Goal: Transaction & Acquisition: Purchase product/service

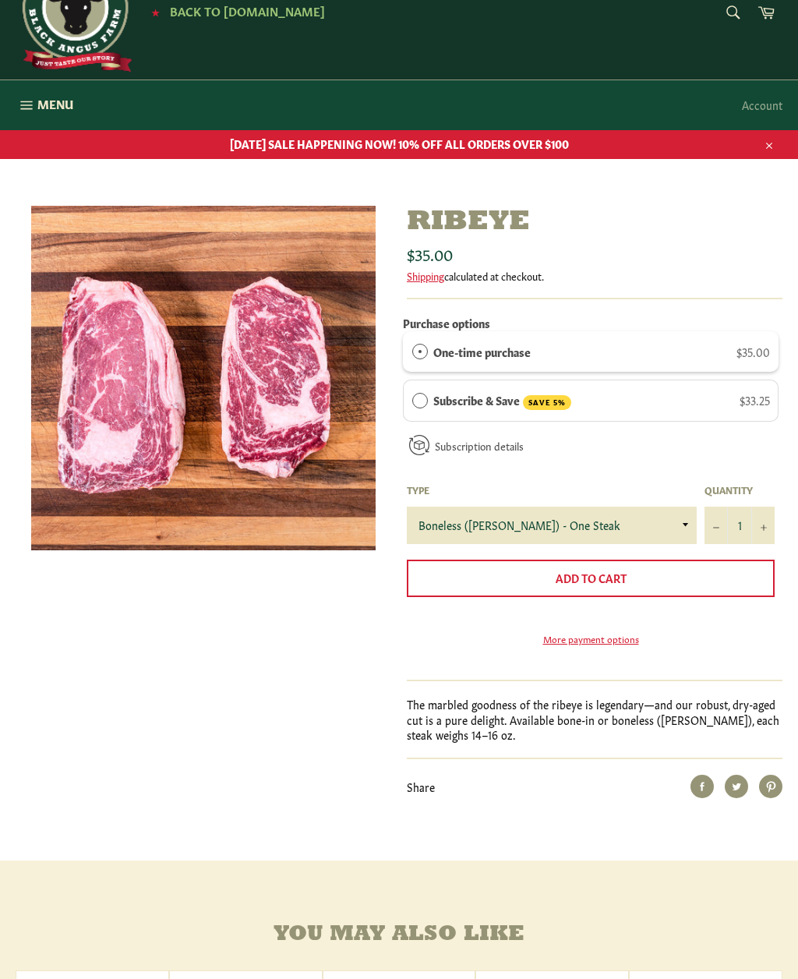
scroll to position [88, 0]
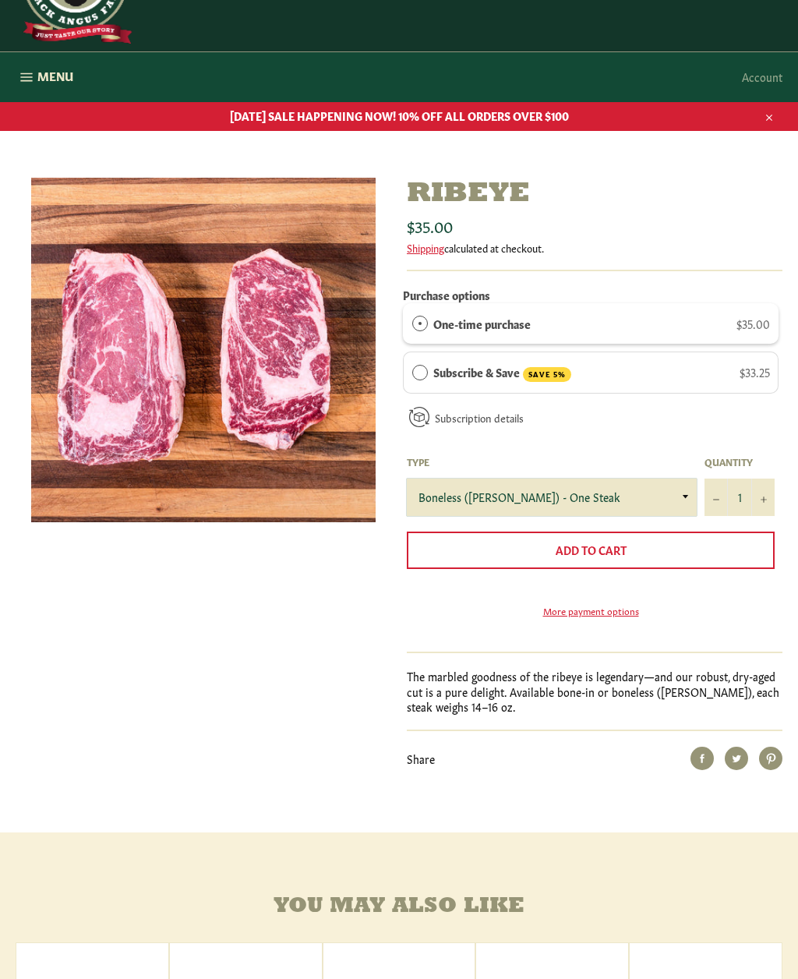
click at [691, 500] on select "Boneless (Delmonico) - One Steak Bone-In - One Steak" at bounding box center [552, 497] width 290 height 37
click at [684, 493] on select "Boneless (Delmonico) - One Steak Bone-In - One Steak" at bounding box center [552, 497] width 290 height 37
select select "Boneless ([PERSON_NAME]) - One Steak"
click at [770, 492] on button "+" at bounding box center [763, 497] width 23 height 37
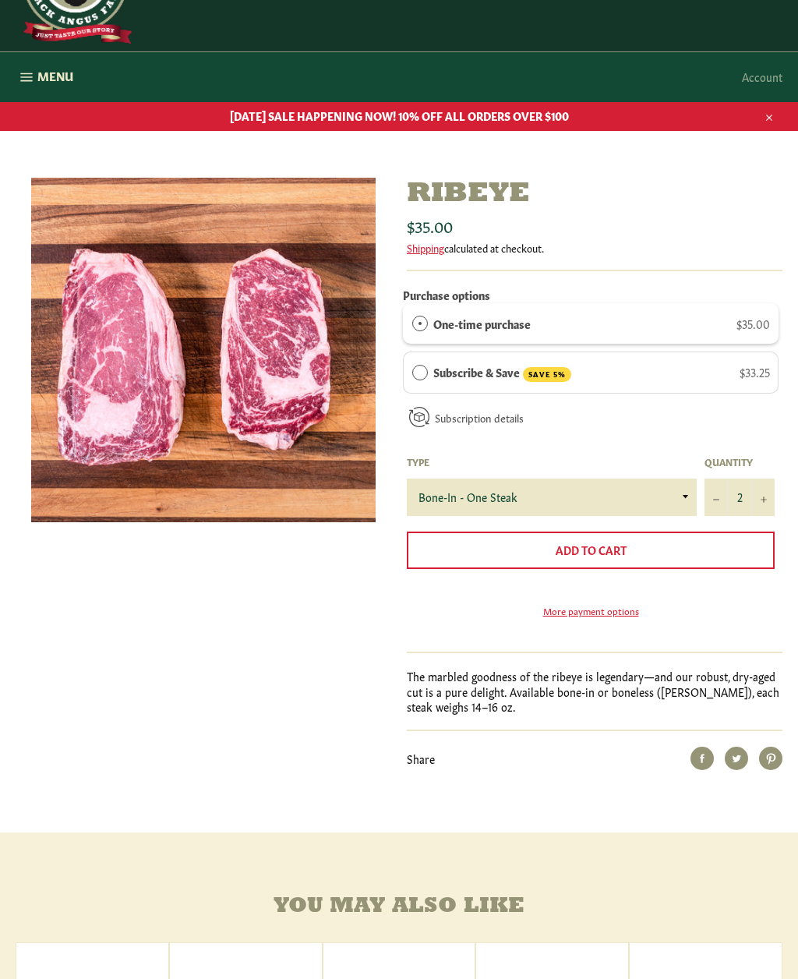
click at [766, 491] on button "+" at bounding box center [763, 497] width 23 height 37
click at [765, 492] on button "+" at bounding box center [763, 497] width 23 height 37
type input "4"
click at [622, 542] on span "Add to Cart" at bounding box center [591, 550] width 71 height 16
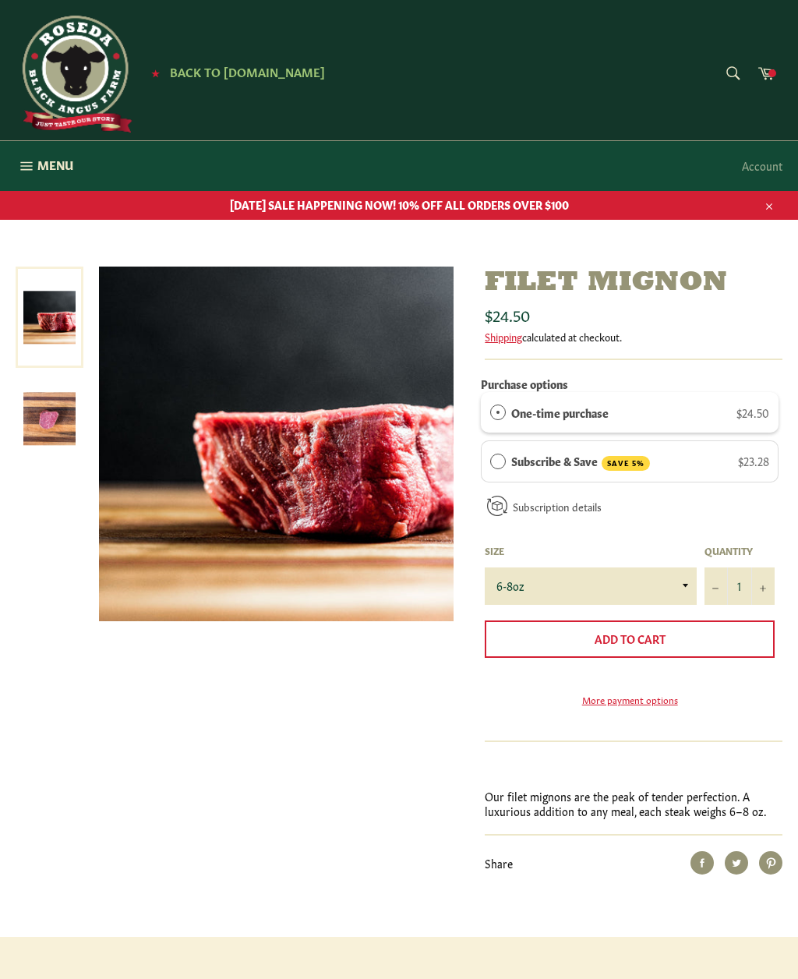
click at [763, 578] on button "+" at bounding box center [763, 586] width 23 height 37
click at [759, 576] on button "+" at bounding box center [763, 586] width 23 height 37
click at [680, 584] on select "6-8oz" at bounding box center [591, 586] width 212 height 37
click at [770, 593] on button "+" at bounding box center [763, 586] width 23 height 37
type input "4"
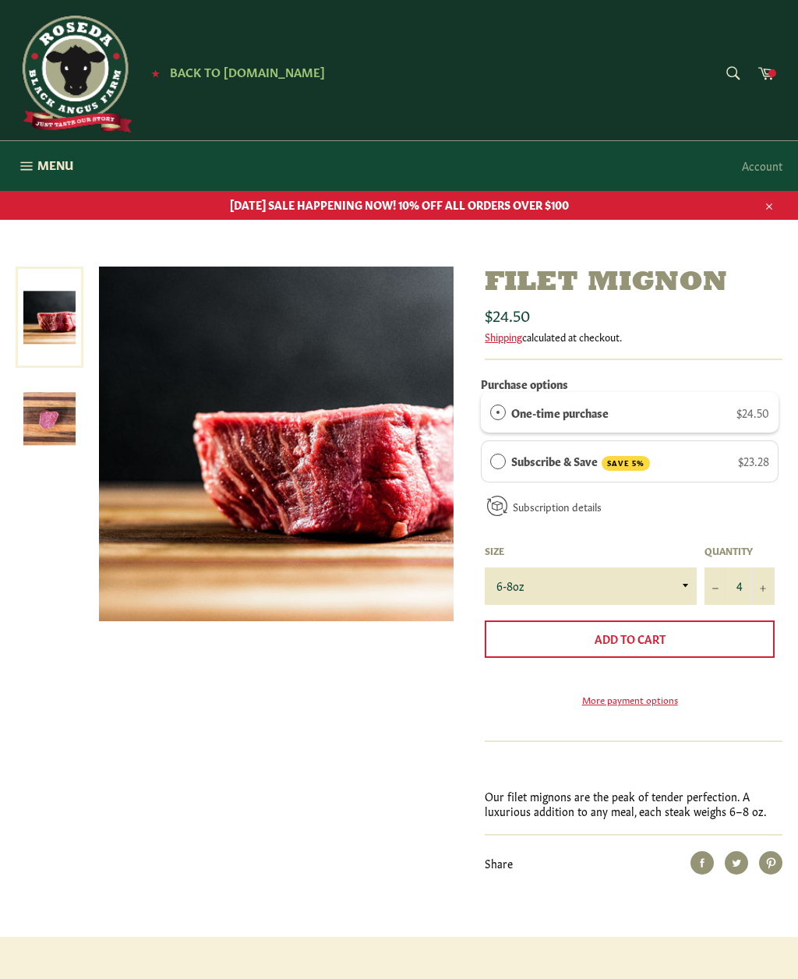
click at [664, 633] on span "Add to Cart" at bounding box center [630, 639] width 71 height 16
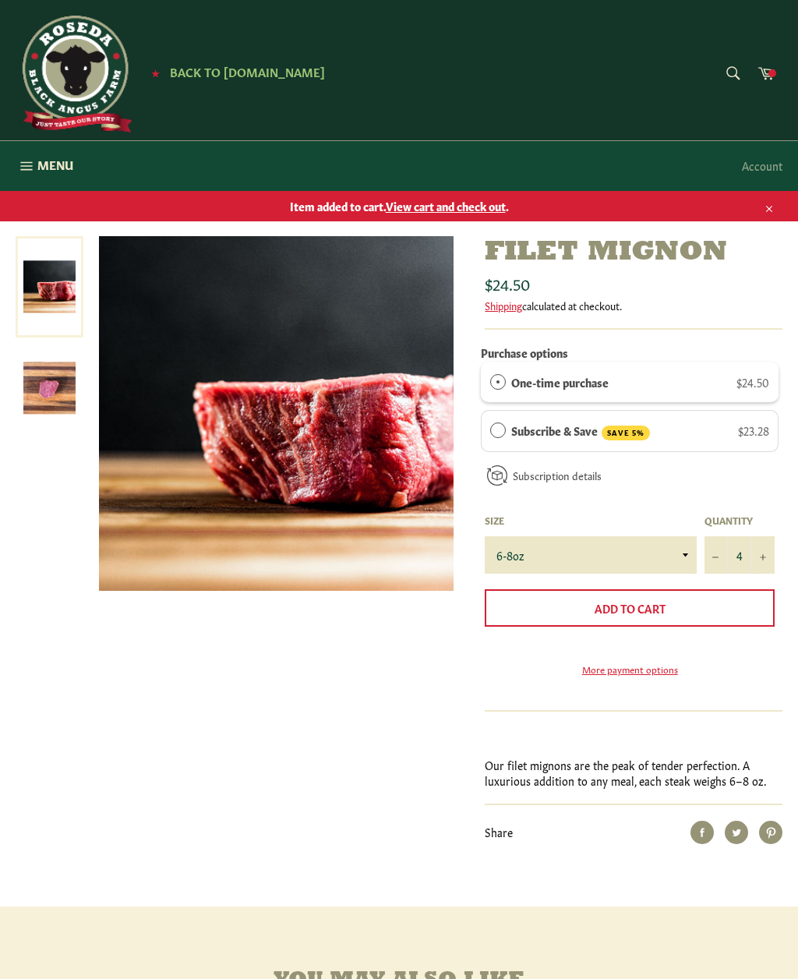
click at [683, 605] on button "Add to Cart" at bounding box center [630, 607] width 290 height 37
click at [776, 86] on link "Cart" at bounding box center [766, 74] width 33 height 35
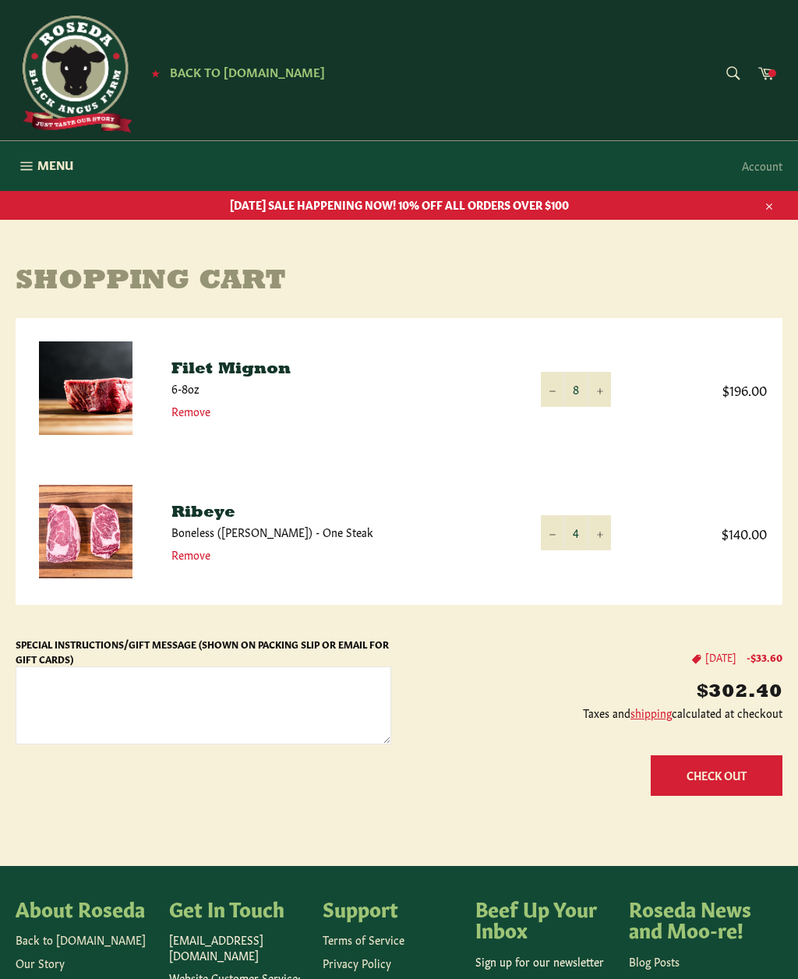
click at [550, 391] on icon "Reduce item quantity by one" at bounding box center [553, 391] width 6 height 6
click at [545, 386] on button "−" at bounding box center [552, 389] width 23 height 35
click at [555, 388] on icon "Reduce item quantity by one" at bounding box center [553, 391] width 6 height 6
click at [547, 392] on button "−" at bounding box center [552, 389] width 23 height 35
click at [550, 388] on icon "Reduce item quantity by one" at bounding box center [553, 391] width 6 height 6
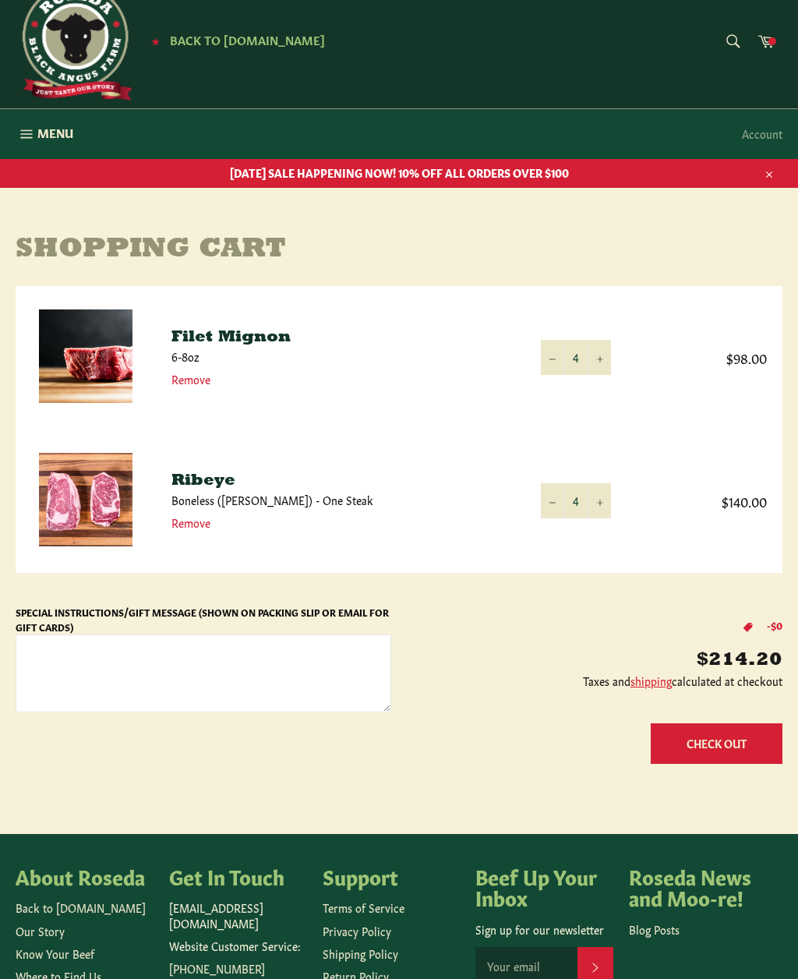
scroll to position [33, 0]
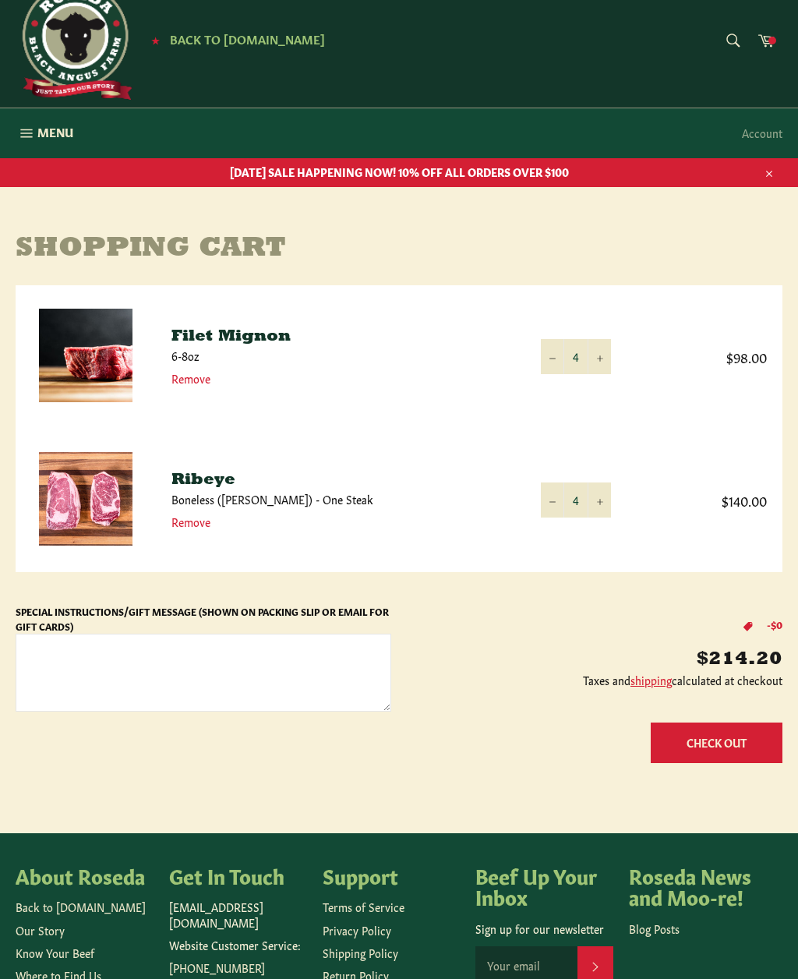
click at [733, 749] on button "Check Out" at bounding box center [717, 743] width 132 height 40
